Goal: Navigation & Orientation: Find specific page/section

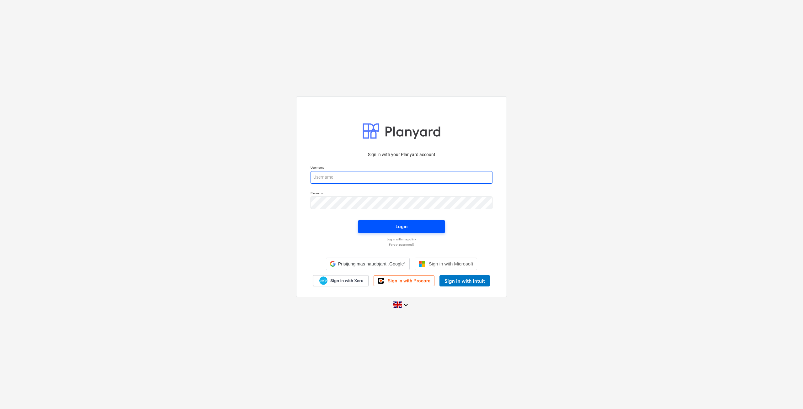
type input "[EMAIL_ADDRESS][DOMAIN_NAME]"
click at [386, 227] on span "Login" at bounding box center [401, 227] width 72 height 8
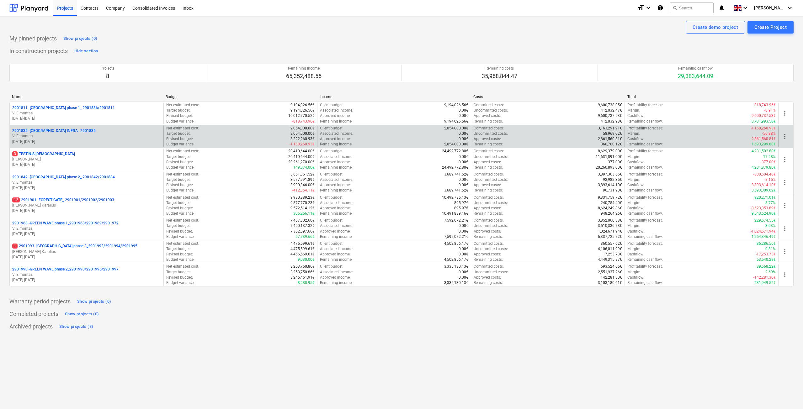
click at [68, 131] on p "2901835 - [GEOGRAPHIC_DATA] INFRA_ 2901835" at bounding box center [53, 130] width 83 height 5
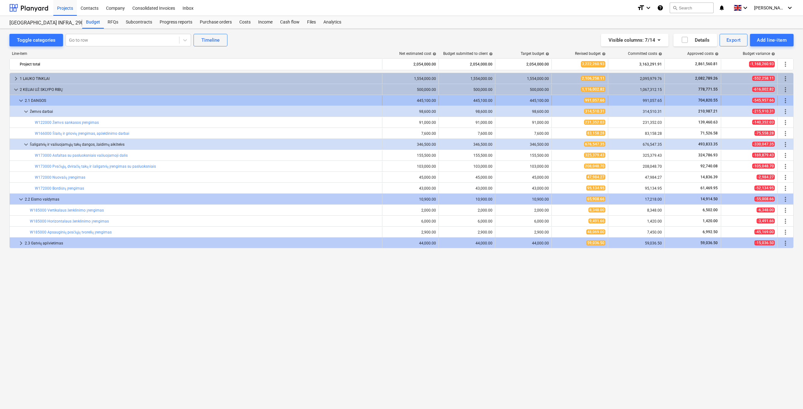
click at [30, 101] on div "2.1 DANGOS" at bounding box center [202, 101] width 355 height 10
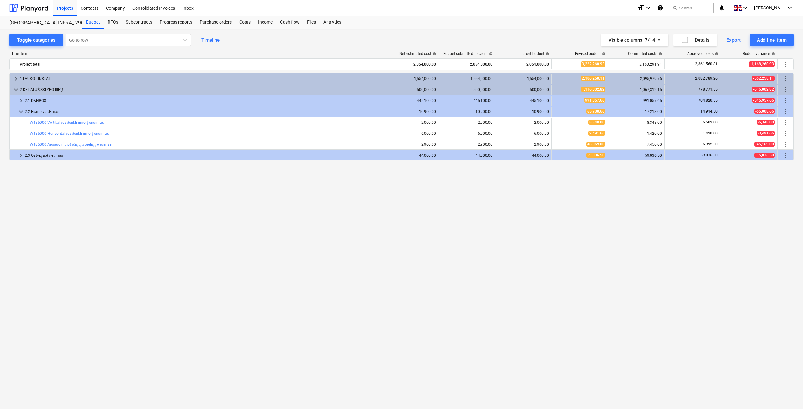
click at [30, 101] on div "2.1 DANGOS" at bounding box center [202, 101] width 355 height 10
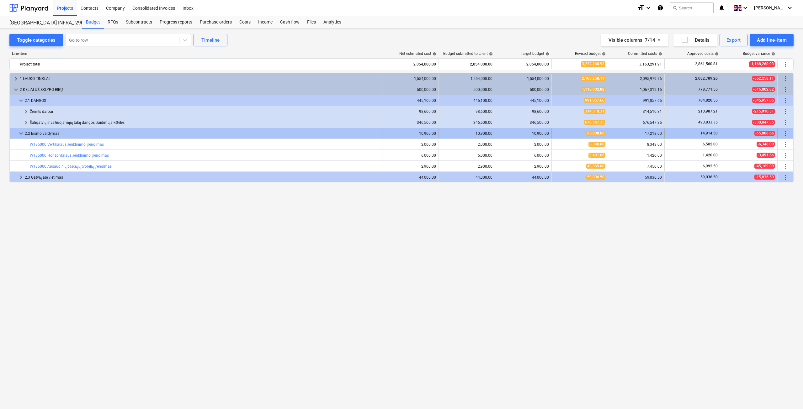
click at [39, 133] on div "2.2 Eismo valdymas" at bounding box center [202, 134] width 355 height 10
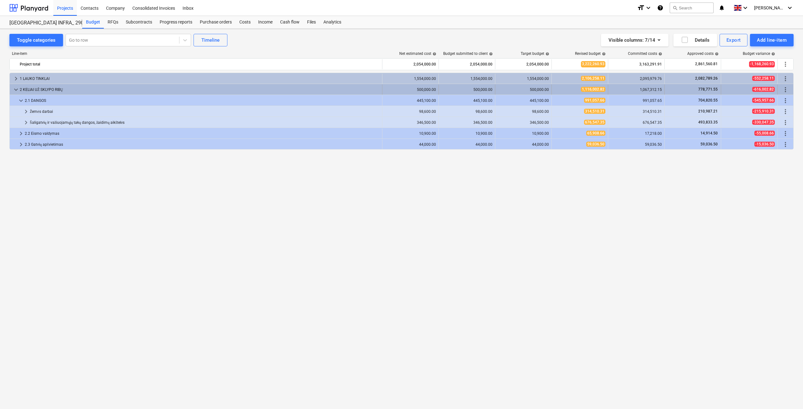
click at [29, 91] on div "2 KELIAI UŽ SKLYPO RIBŲ" at bounding box center [200, 90] width 360 height 10
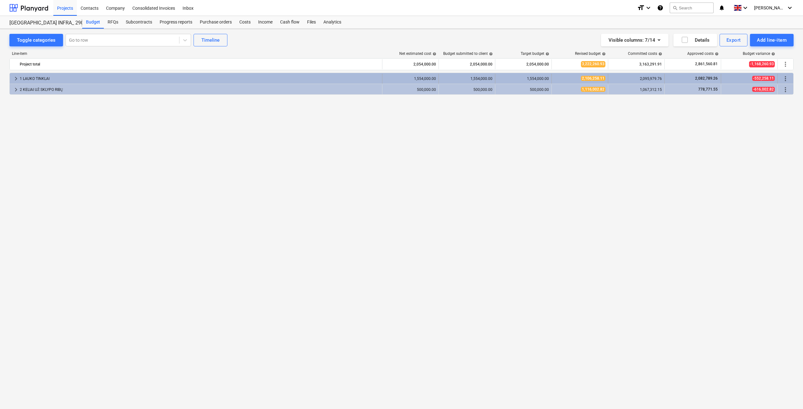
click at [32, 81] on div "1 LAUKO TINKLAI" at bounding box center [200, 79] width 360 height 10
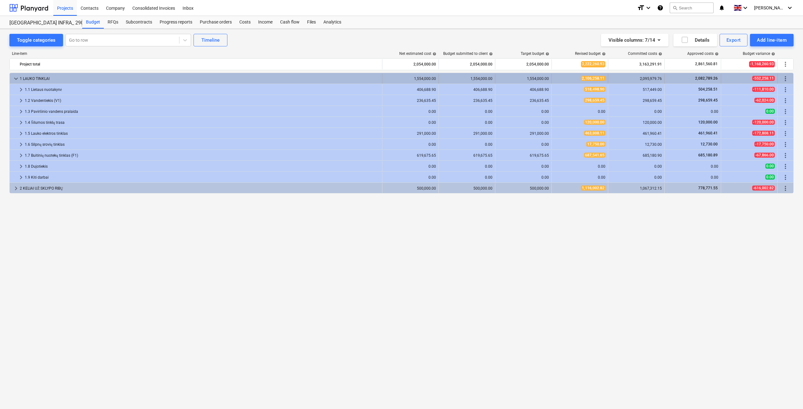
click at [44, 80] on div "1 LAUKO TINKLAI" at bounding box center [200, 79] width 360 height 10
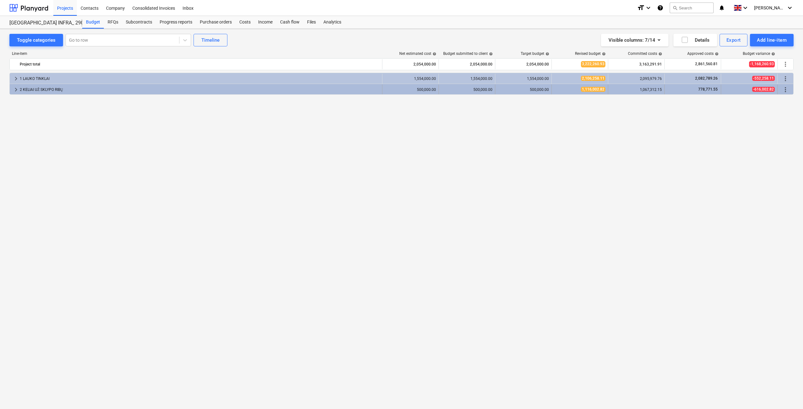
click at [44, 93] on div "2 KELIAI UŽ SKLYPO RIBŲ" at bounding box center [200, 90] width 360 height 10
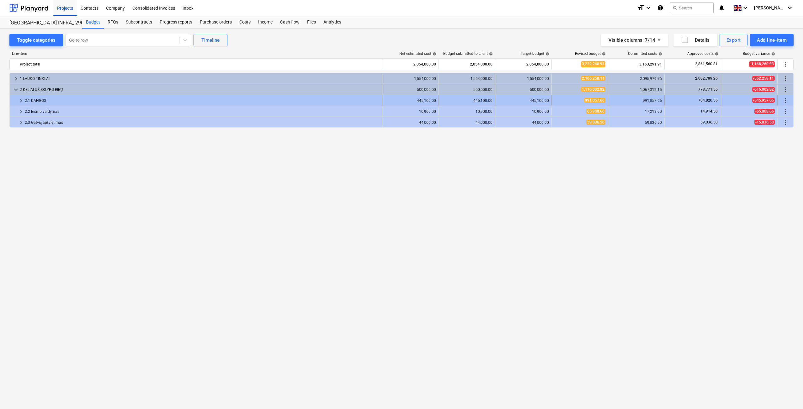
click at [48, 99] on div "2.1 DANGOS" at bounding box center [202, 101] width 355 height 10
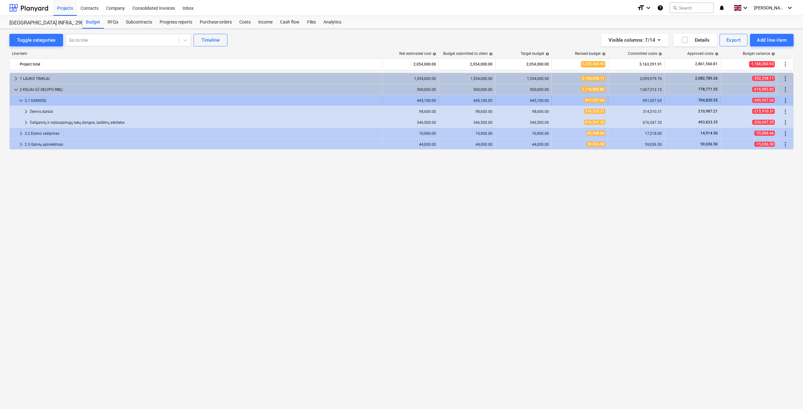
click at [48, 99] on div "2.1 DANGOS" at bounding box center [202, 101] width 355 height 10
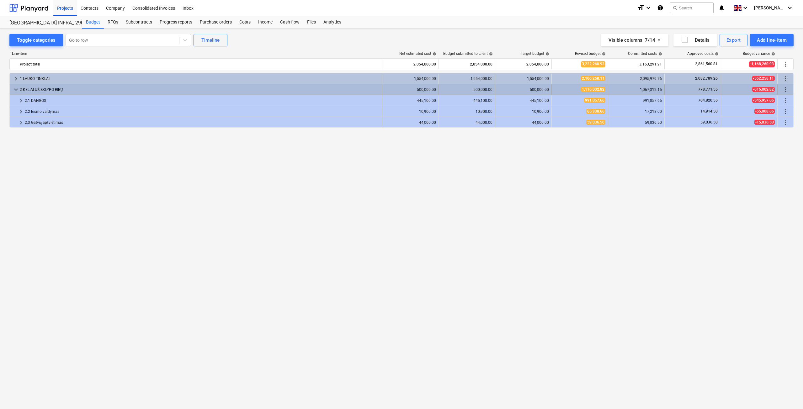
click at [45, 86] on div "2 KELIAI UŽ SKLYPO RIBŲ" at bounding box center [200, 90] width 360 height 10
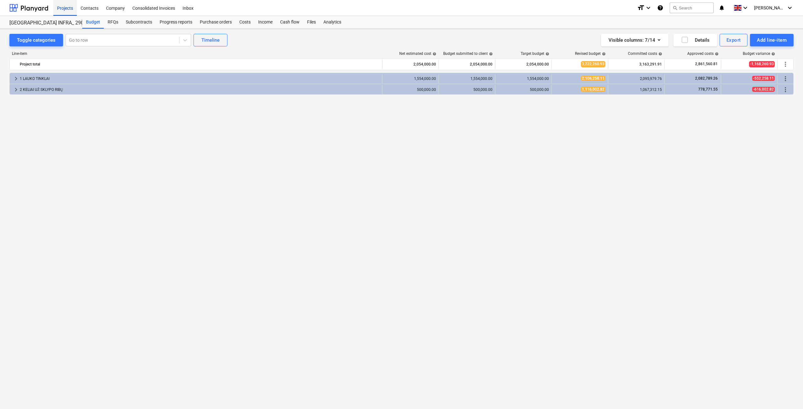
click at [62, 6] on div "Projects" at bounding box center [65, 8] width 24 height 16
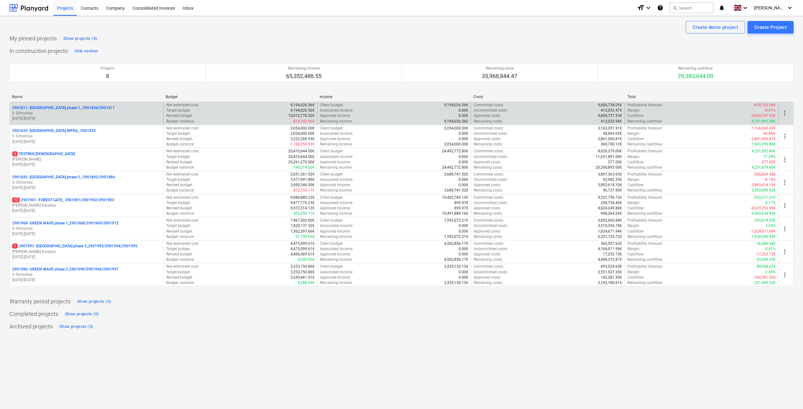
click at [75, 108] on p "2901811 - [GEOGRAPHIC_DATA] phase 1_ 2901836/2901811" at bounding box center [63, 107] width 103 height 5
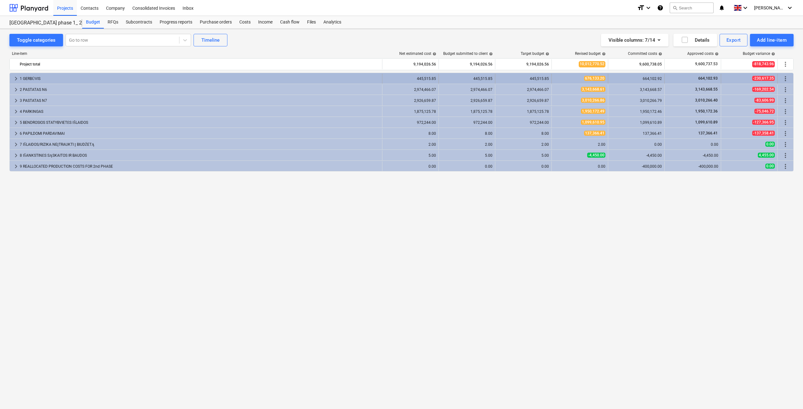
click at [72, 78] on div "1 GERBŪVIS" at bounding box center [200, 79] width 360 height 10
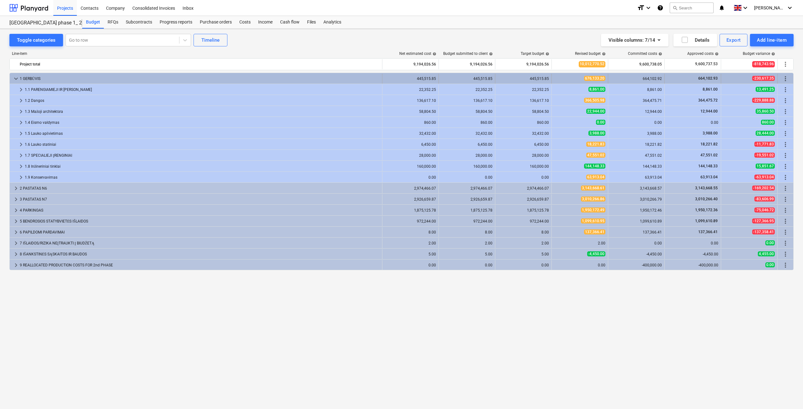
click at [78, 82] on div "1 GERBŪVIS" at bounding box center [200, 79] width 360 height 10
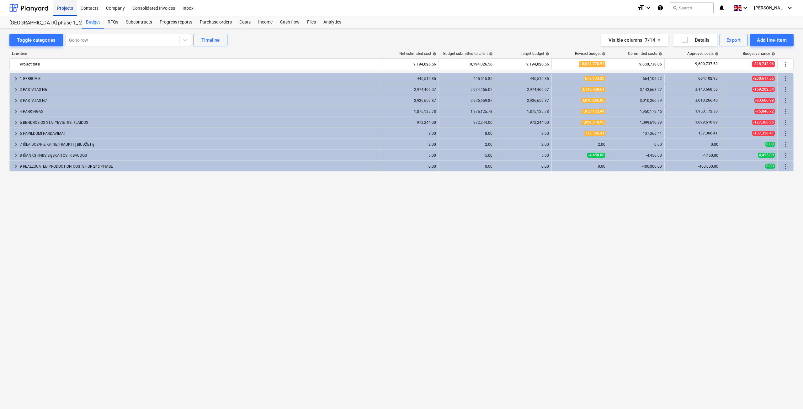
click at [73, 10] on div "Projects" at bounding box center [65, 8] width 24 height 16
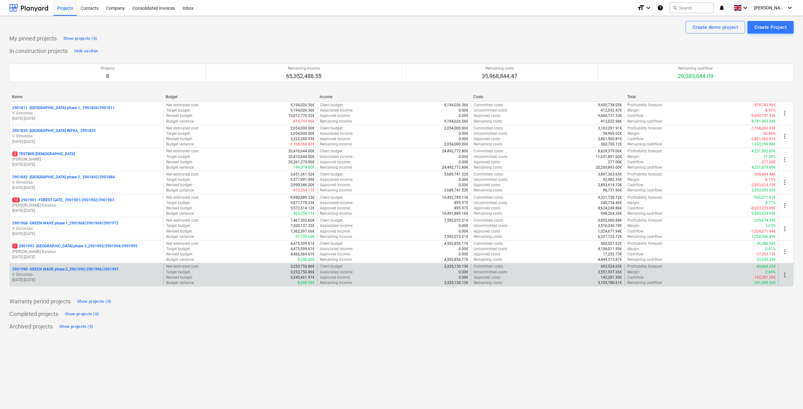
click at [87, 270] on p "2901990 - GREEN WAVE phase 2_2901990/2901996/2901997" at bounding box center [65, 269] width 106 height 5
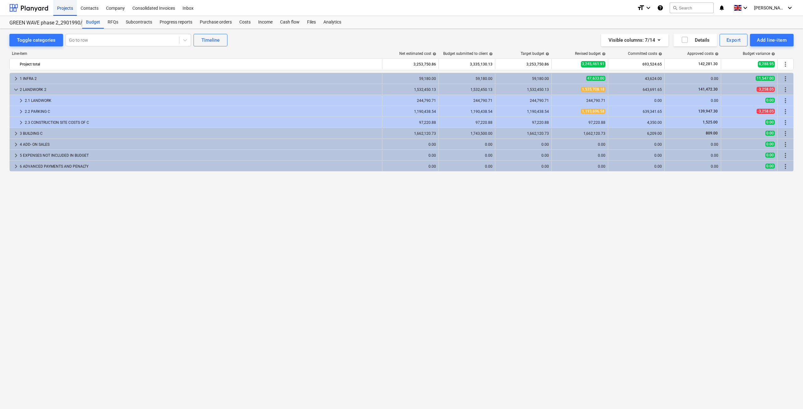
click at [73, 10] on div "Projects" at bounding box center [65, 8] width 24 height 16
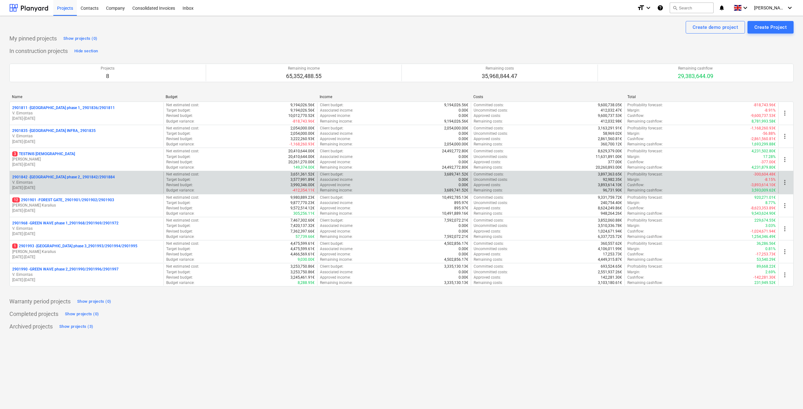
click at [68, 182] on p "V. Eimontas" at bounding box center [86, 182] width 149 height 5
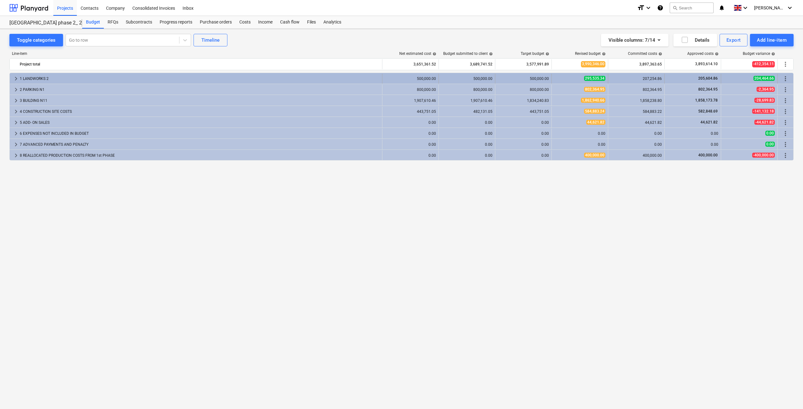
click at [129, 79] on div "1 LANDWORKS 2" at bounding box center [200, 79] width 360 height 10
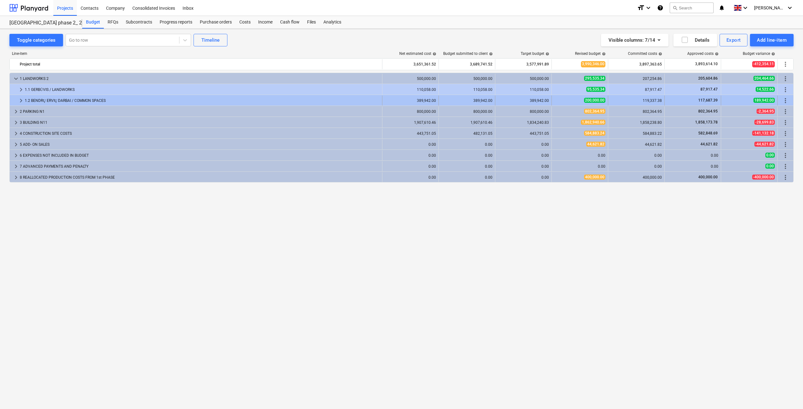
click at [104, 99] on div "1.2 BENDRŲ ERVIŲ DARBAI / COMMON SPACES" at bounding box center [202, 101] width 355 height 10
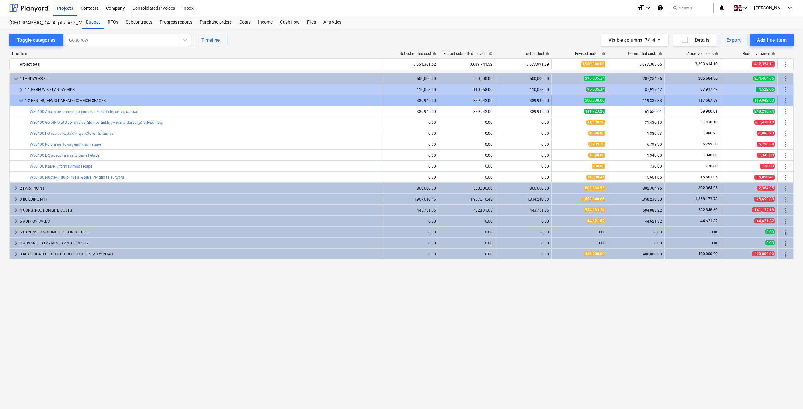
click at [106, 101] on div "1.2 BENDRŲ ERVIŲ DARBAI / COMMON SPACES" at bounding box center [202, 101] width 355 height 10
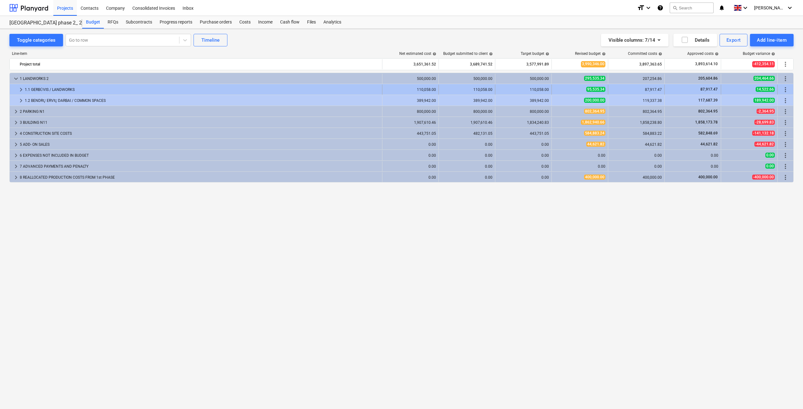
click at [106, 87] on div "1.1 GERBŪVIS / LANDWORKS" at bounding box center [202, 90] width 355 height 10
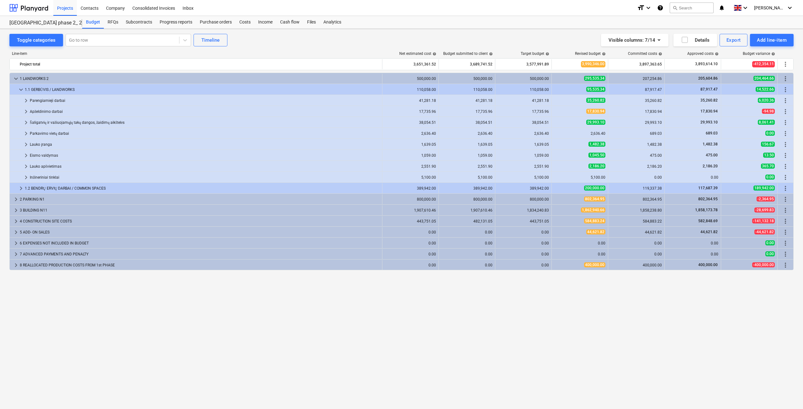
click at [106, 87] on div "1.1 GERBŪVIS / LANDWORKS" at bounding box center [202, 90] width 355 height 10
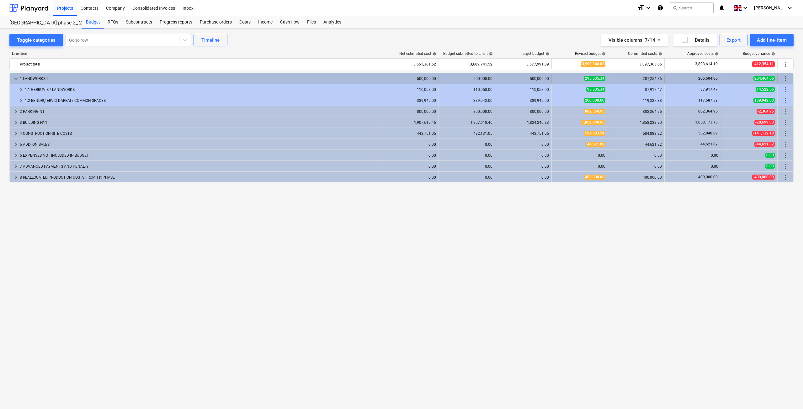
click at [108, 82] on div "1 LANDWORKS 2" at bounding box center [200, 79] width 360 height 10
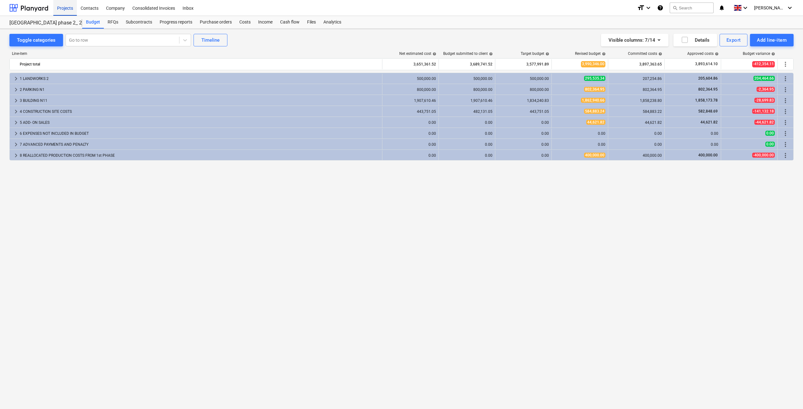
click at [71, 9] on div "Projects" at bounding box center [65, 8] width 24 height 16
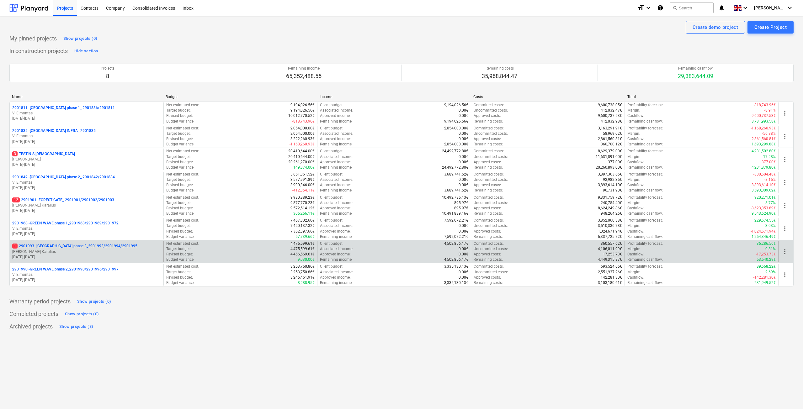
click at [70, 246] on p "1 2901993 - [GEOGRAPHIC_DATA] phase 3_2901993/2901994/2901995" at bounding box center [74, 246] width 125 height 5
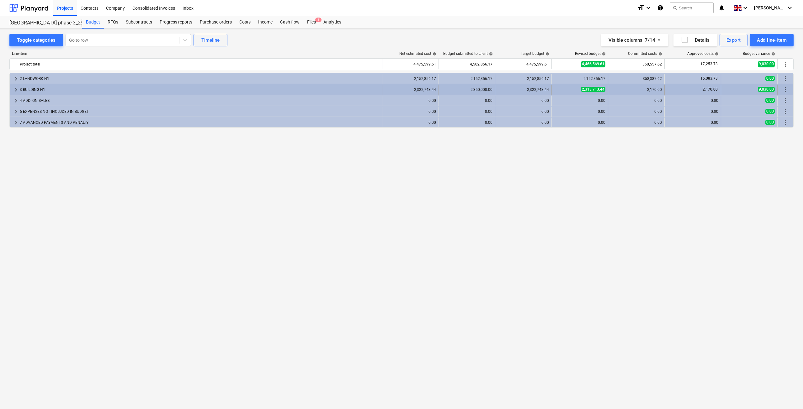
click at [56, 89] on div "3 BUILDING N1" at bounding box center [200, 90] width 360 height 10
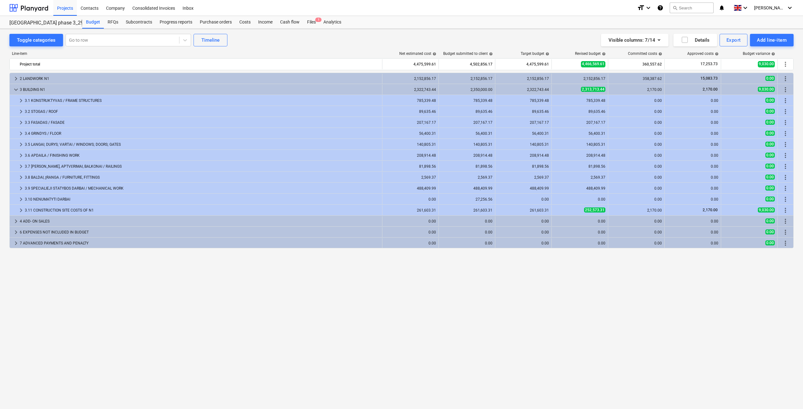
click at [56, 89] on div "3 BUILDING N1" at bounding box center [200, 90] width 360 height 10
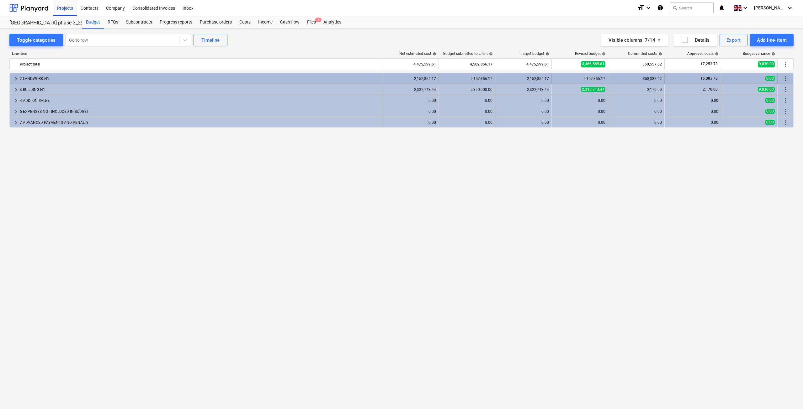
click at [59, 79] on div "2 LANDWORK N1" at bounding box center [200, 79] width 360 height 10
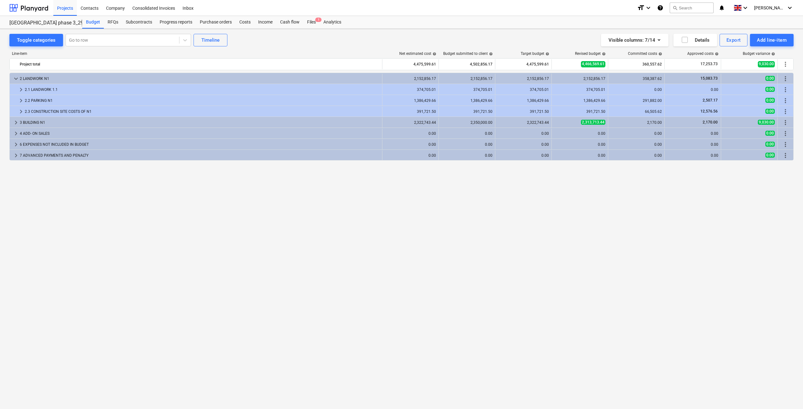
click at [59, 79] on div "2 LANDWORK N1" at bounding box center [200, 79] width 360 height 10
